Goal: Entertainment & Leisure: Consume media (video, audio)

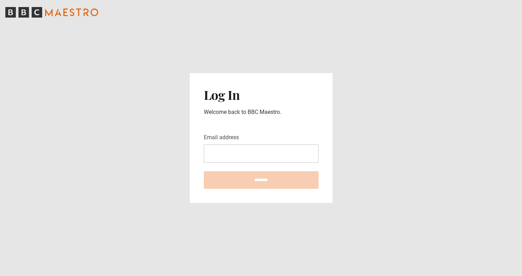
type input "**********"
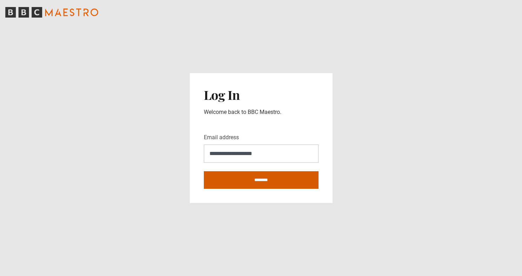
click at [267, 178] on input "********" at bounding box center [261, 180] width 115 height 18
type input "**********"
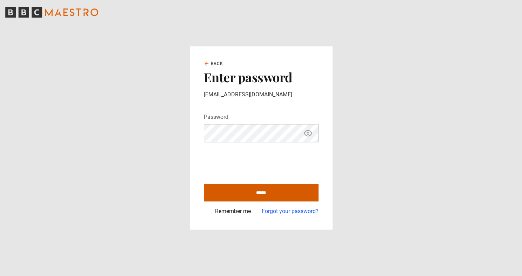
click at [239, 193] on input "******" at bounding box center [261, 193] width 115 height 18
type input "**********"
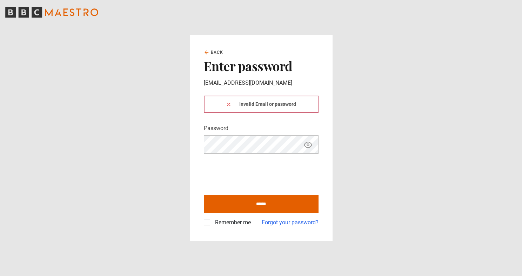
click at [212, 223] on label "Remember me" at bounding box center [231, 222] width 39 height 8
click at [239, 205] on input "******" at bounding box center [261, 204] width 115 height 18
type input "**********"
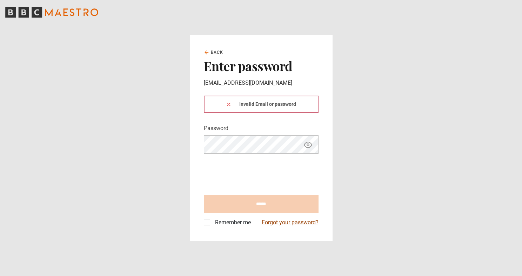
click at [280, 221] on link "Forgot your password?" at bounding box center [290, 222] width 57 height 8
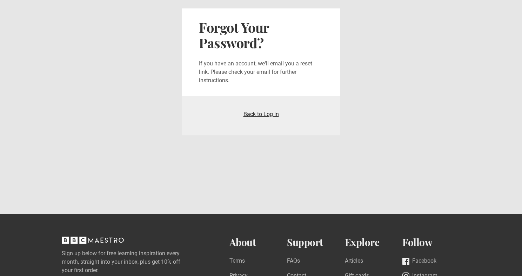
click at [263, 115] on link "Back to Log in" at bounding box center [261, 114] width 35 height 7
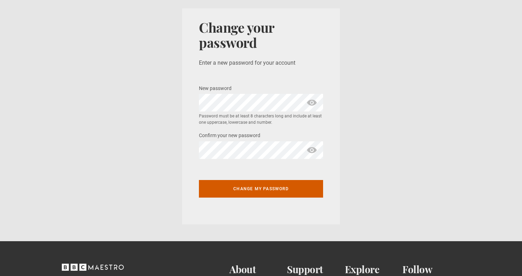
click at [219, 191] on button "Change my password" at bounding box center [261, 189] width 124 height 18
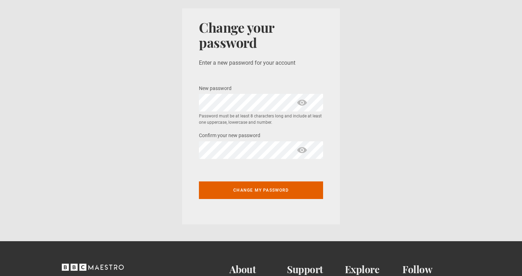
click at [217, 129] on div "New password * Password is invalid Password must be at least 8 characters long …" at bounding box center [261, 121] width 124 height 75
click at [355, 129] on section "Change your password Enter a new password for your account New password * Passw…" at bounding box center [261, 116] width 522 height 232
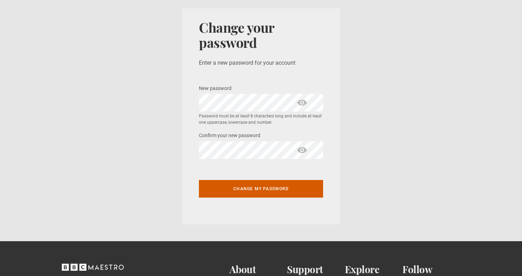
click at [264, 190] on button "Change my password" at bounding box center [261, 189] width 124 height 18
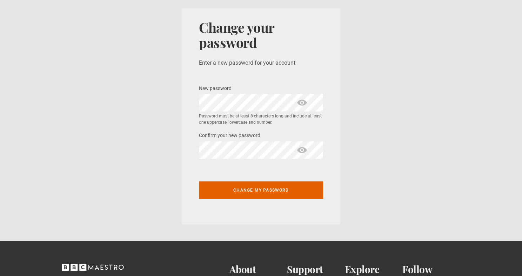
click at [303, 103] on span "show password" at bounding box center [302, 103] width 11 height 18
click at [303, 147] on span "show password" at bounding box center [302, 150] width 11 height 18
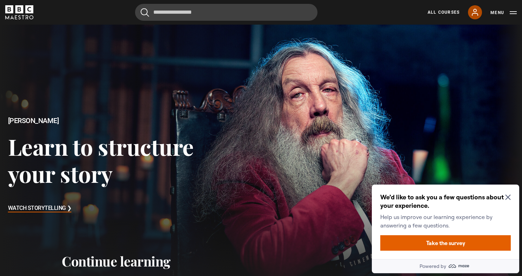
click at [474, 16] on icon at bounding box center [475, 12] width 8 height 8
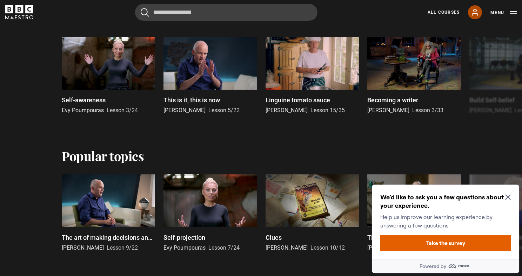
scroll to position [379, 0]
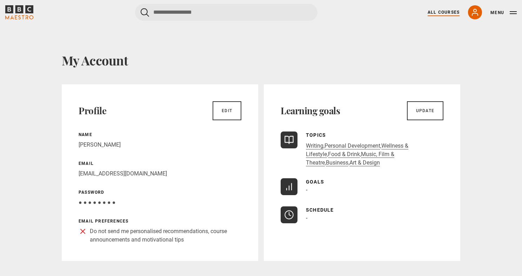
click at [444, 11] on link "All Courses" at bounding box center [444, 12] width 32 height 6
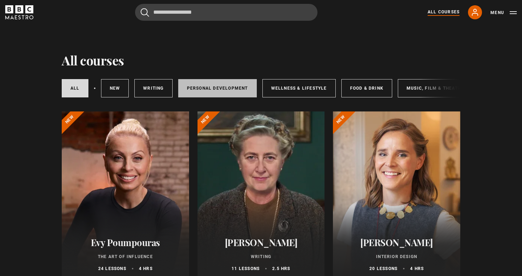
click at [233, 87] on link "Personal Development" at bounding box center [217, 88] width 79 height 18
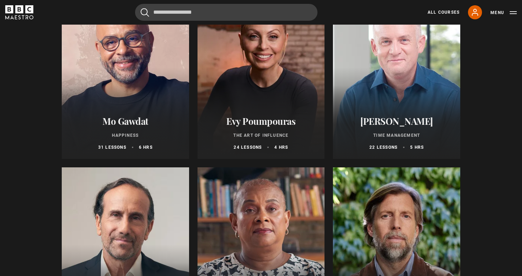
scroll to position [118, 0]
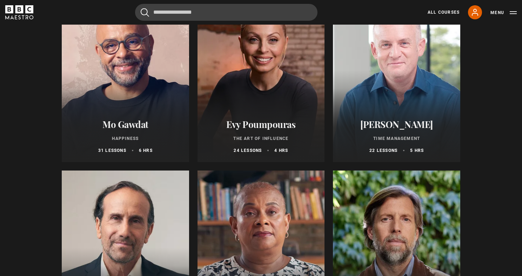
click at [128, 92] on div at bounding box center [125, 77] width 127 height 169
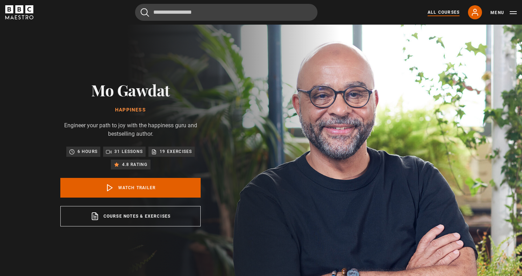
click at [447, 13] on link "All Courses" at bounding box center [444, 12] width 32 height 6
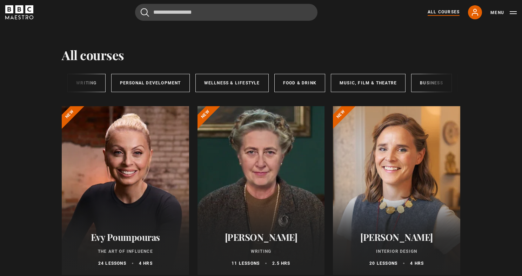
scroll to position [0, 117]
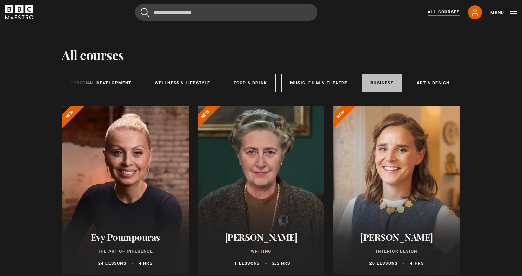
click at [385, 82] on link "Business" at bounding box center [382, 83] width 41 height 18
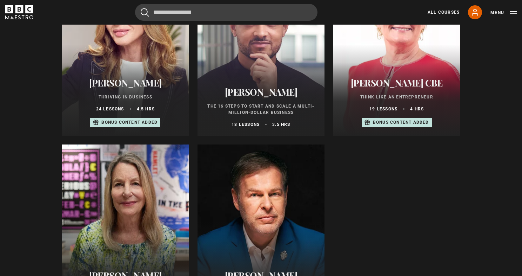
scroll to position [254, 0]
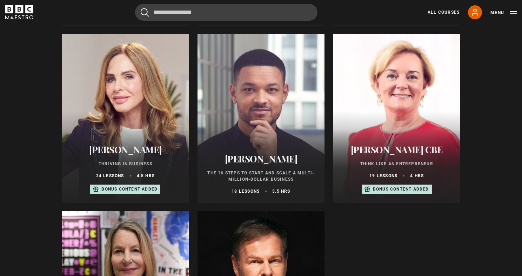
click at [268, 112] on div at bounding box center [261, 118] width 127 height 169
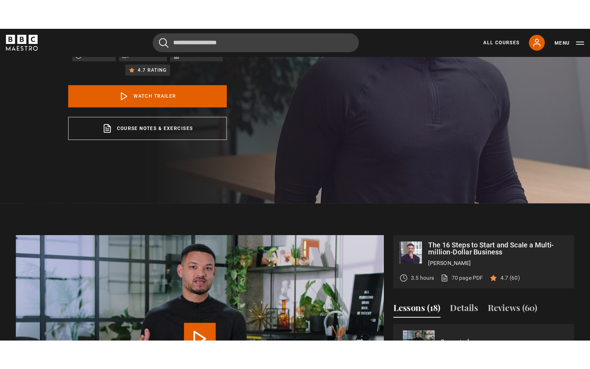
scroll to position [285, 0]
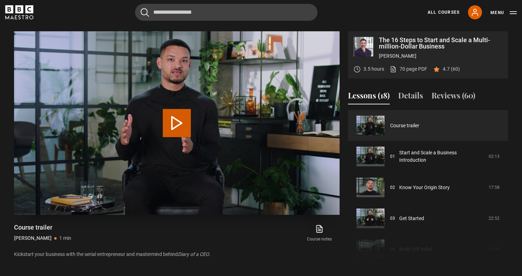
click at [172, 125] on button "Play Video" at bounding box center [177, 123] width 28 height 28
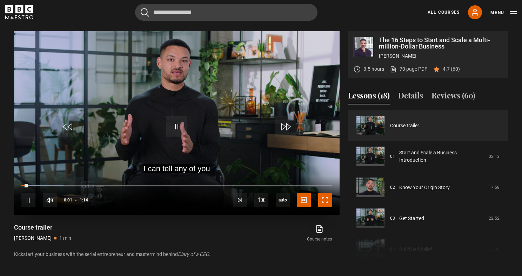
click at [325, 202] on span "Video Player" at bounding box center [325, 200] width 14 height 14
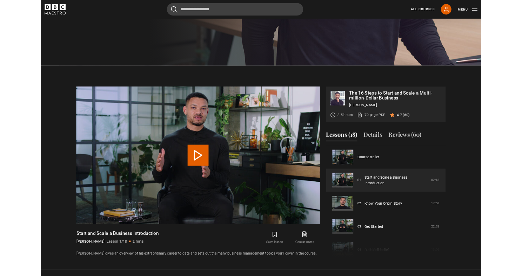
scroll to position [372, 0]
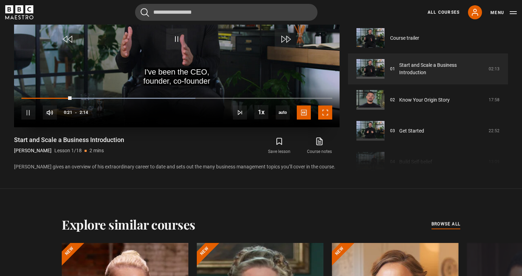
click at [327, 112] on span "Video Player" at bounding box center [325, 112] width 14 height 14
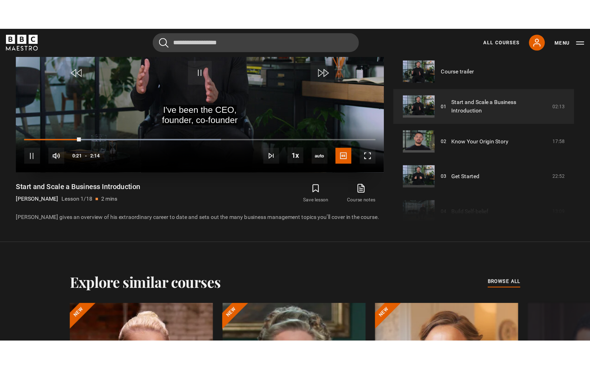
scroll to position [316, 0]
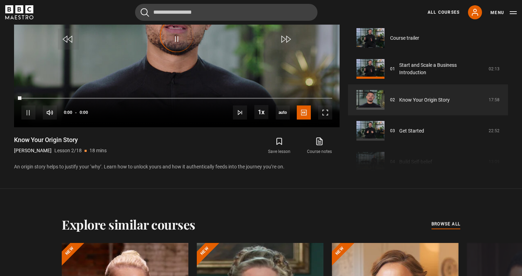
scroll to position [31, 0]
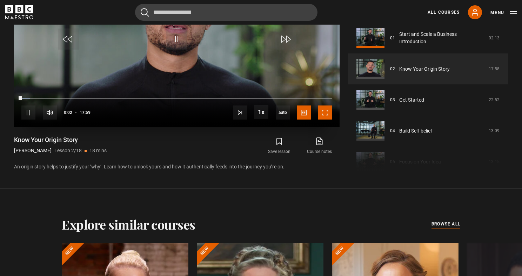
click at [325, 112] on span "Video Player" at bounding box center [325, 112] width 14 height 14
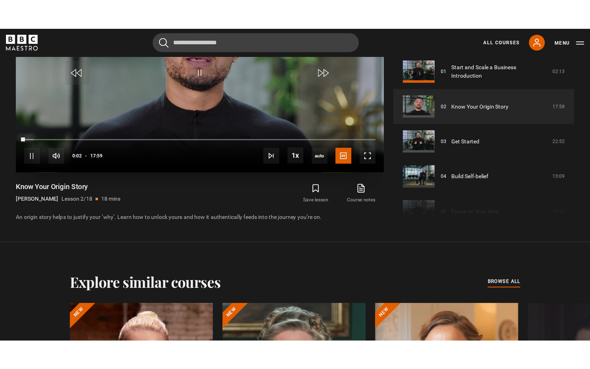
scroll to position [316, 0]
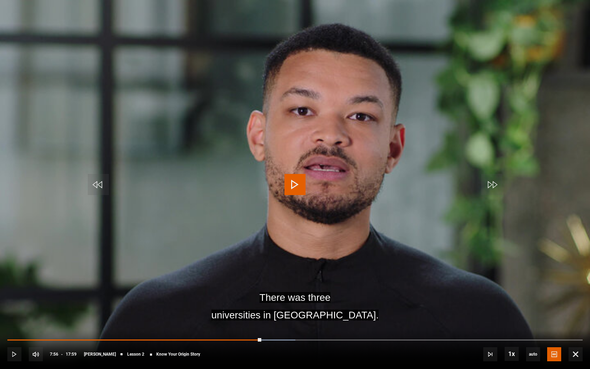
click at [339, 175] on video "Video Player" at bounding box center [295, 184] width 590 height 369
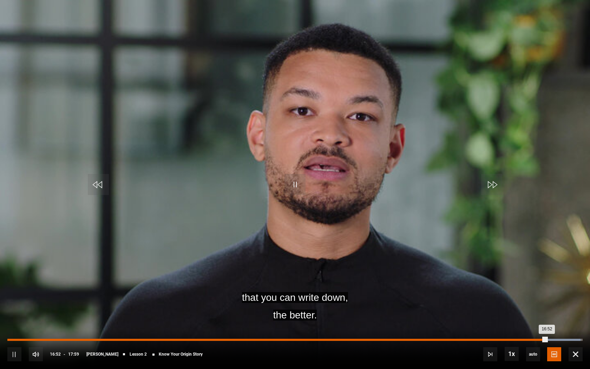
click at [479, 275] on div "Loaded : 99.63% 14:45 16:52" at bounding box center [294, 339] width 575 height 2
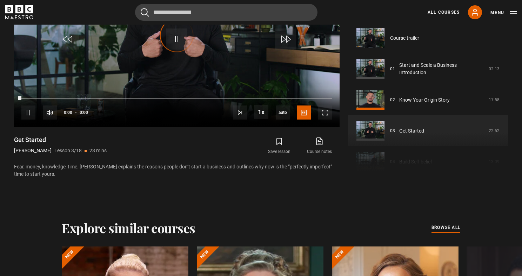
scroll to position [62, 0]
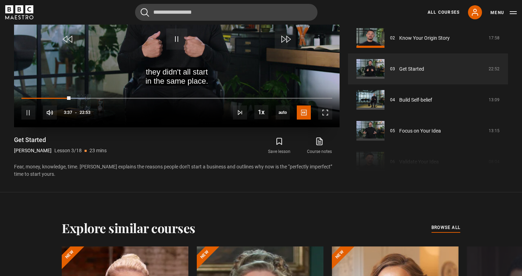
click at [227, 63] on video "Video Player" at bounding box center [177, 35] width 326 height 183
click at [214, 61] on video "Video Player" at bounding box center [177, 35] width 326 height 183
